Goal: Task Accomplishment & Management: Use online tool/utility

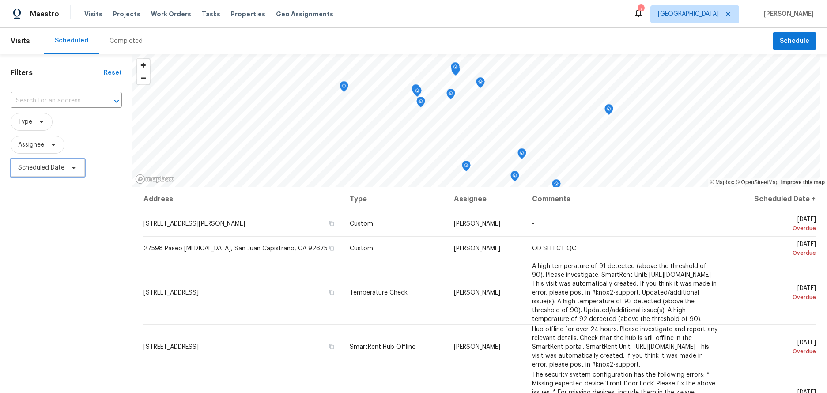
click at [64, 167] on span "Scheduled Date" at bounding box center [48, 168] width 74 height 18
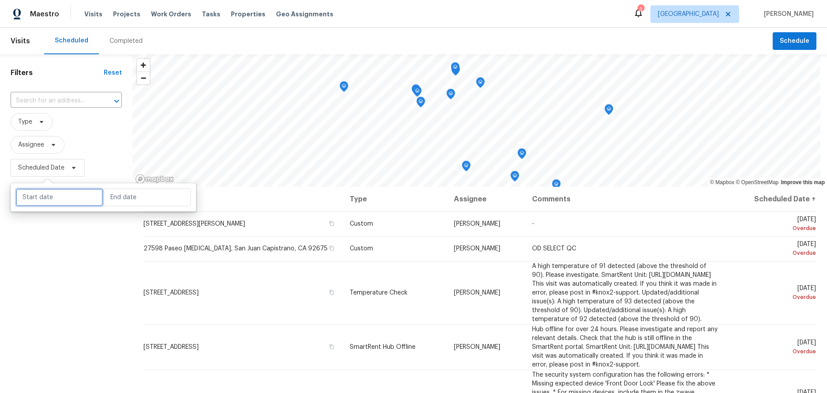
select select "7"
select select "2025"
select select "8"
select select "2025"
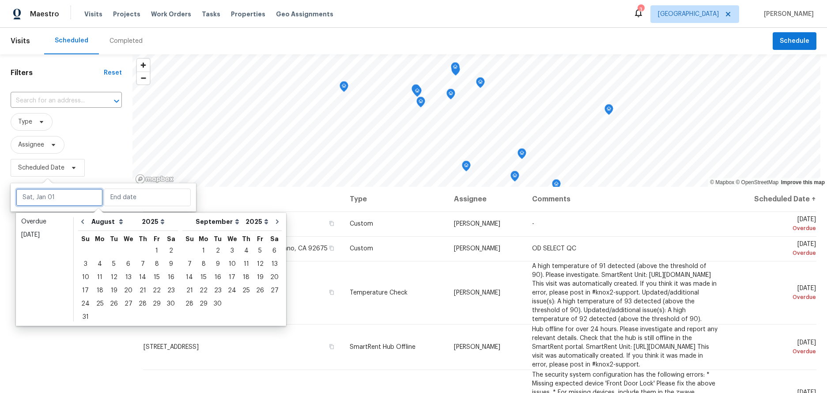
click at [60, 190] on input "text" at bounding box center [59, 197] width 87 height 18
click at [155, 286] on div "22" at bounding box center [157, 290] width 14 height 12
type input "Fri, Aug 22"
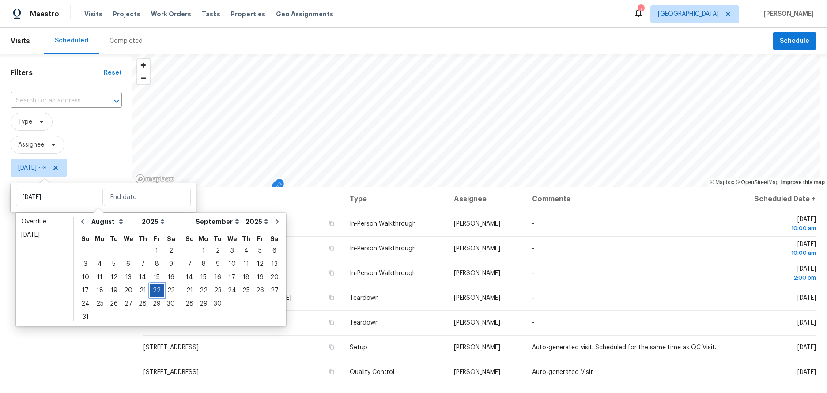
click at [155, 286] on div "22" at bounding box center [157, 290] width 14 height 12
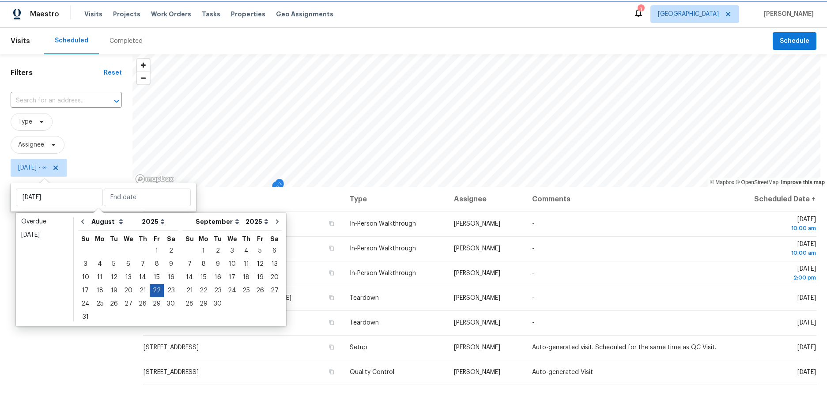
type input "Fri, Aug 22"
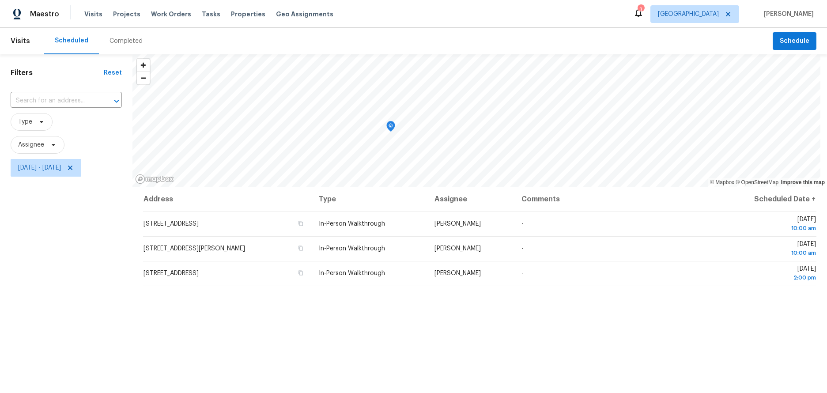
click at [48, 263] on div "Filters Reset ​ Type Assignee Fri, Aug 22 - Fri, Aug 22" at bounding box center [66, 277] width 132 height 447
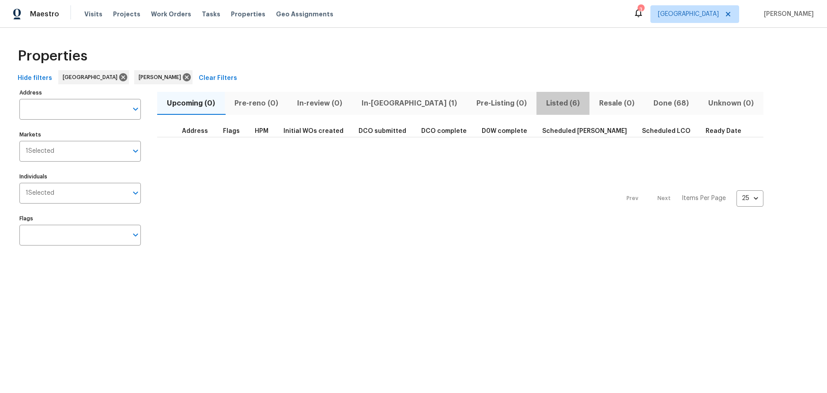
click at [542, 102] on span "Listed (6)" at bounding box center [563, 103] width 42 height 12
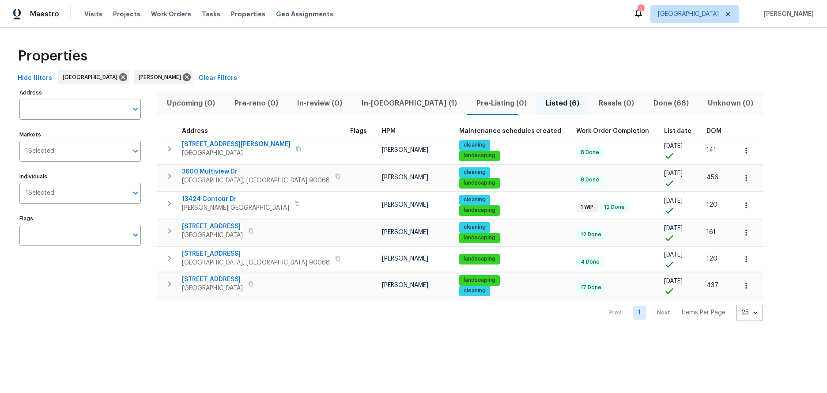
click at [273, 333] on div "Properties Hide filters Los Angeles Ted Mirabella Clear Filters Address Address…" at bounding box center [413, 181] width 827 height 307
click at [271, 331] on div "Properties Hide filters Los Angeles Ted Mirabella Clear Filters Address Address…" at bounding box center [413, 181] width 827 height 307
click at [112, 308] on div "Address Address Markets 1 Selected Markets Individuals 1 Selected Individuals F…" at bounding box center [85, 203] width 132 height 234
click at [86, 308] on div "Address Address Markets 1 Selected Markets Individuals 1 Selected Individuals F…" at bounding box center [85, 203] width 132 height 234
